Goal: Task Accomplishment & Management: Manage account settings

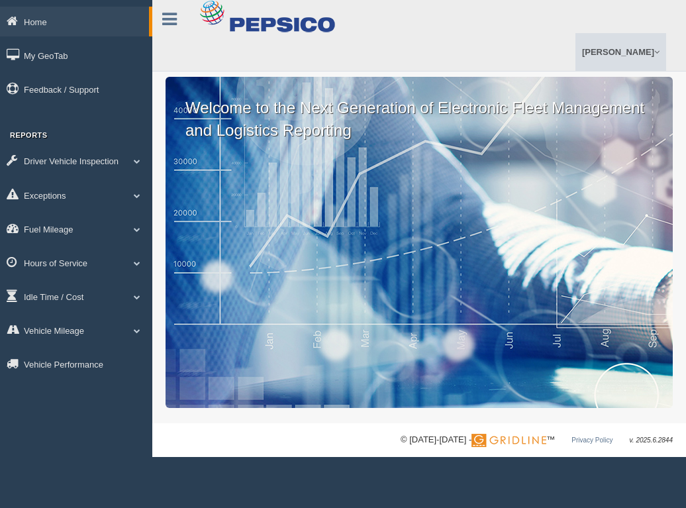
click at [645, 52] on link "[PERSON_NAME]" at bounding box center [621, 52] width 91 height 38
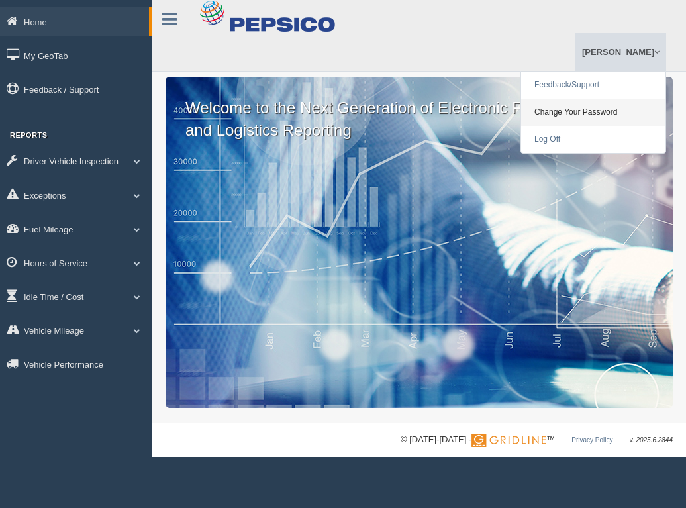
click at [601, 112] on link "Change Your Password" at bounding box center [593, 112] width 144 height 27
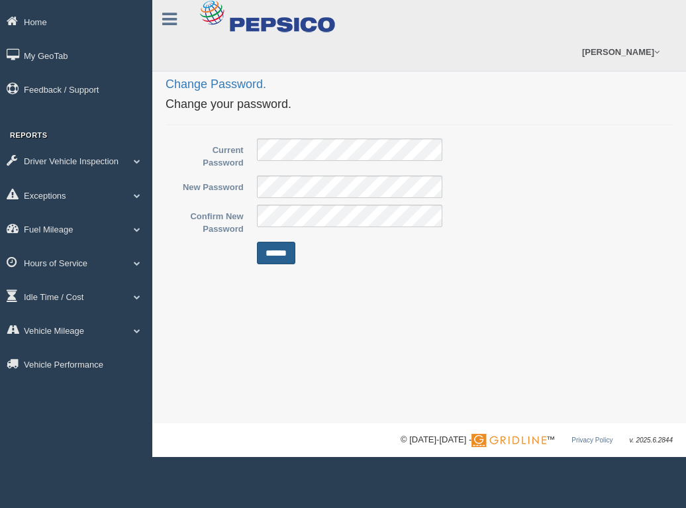
click at [287, 253] on input "******" at bounding box center [276, 253] width 38 height 23
